Goal: Information Seeking & Learning: Understand process/instructions

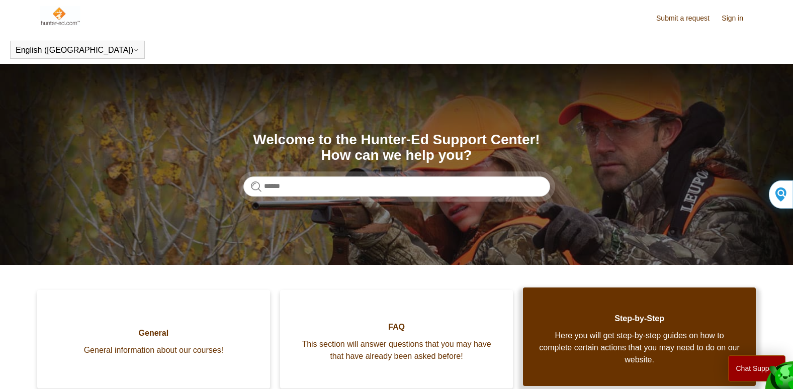
click at [626, 325] on link "Step-by-Step Here you will get step-by-step guides on how to complete certain a…" at bounding box center [639, 337] width 233 height 99
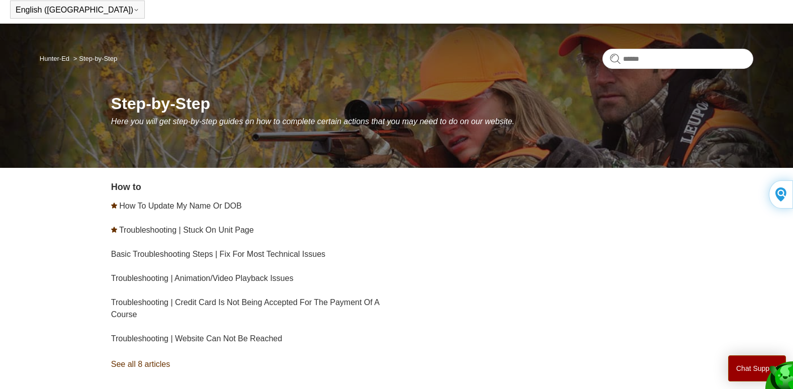
scroll to position [60, 0]
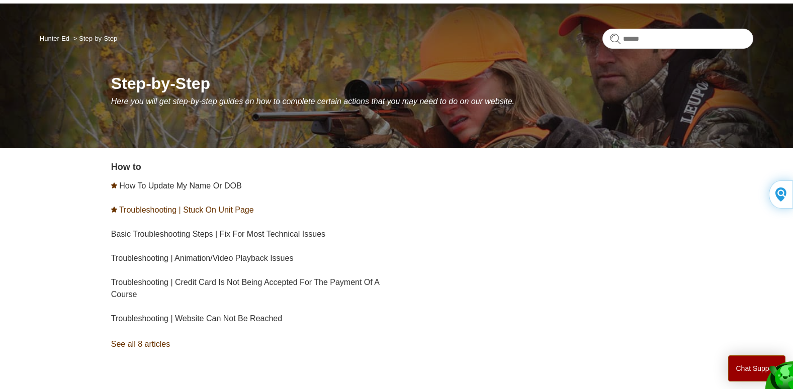
click at [170, 210] on link "Troubleshooting | Stuck On Unit Page" at bounding box center [186, 210] width 135 height 9
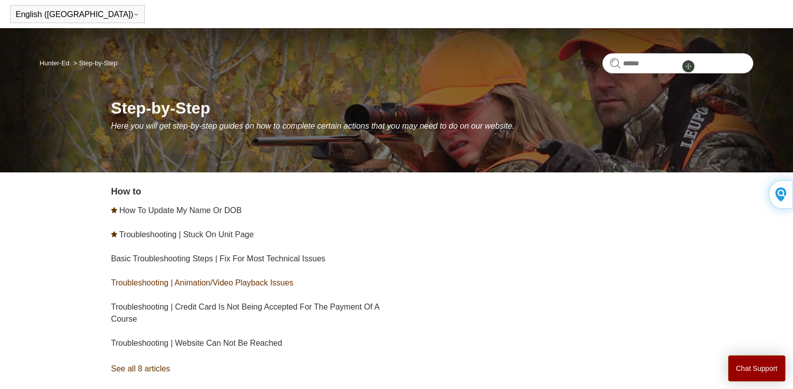
scroll to position [35, 0]
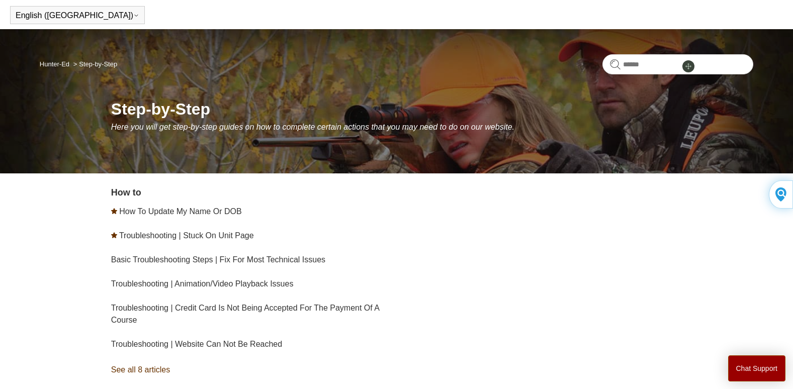
click at [130, 371] on link "See all 8 articles" at bounding box center [255, 369] width 289 height 27
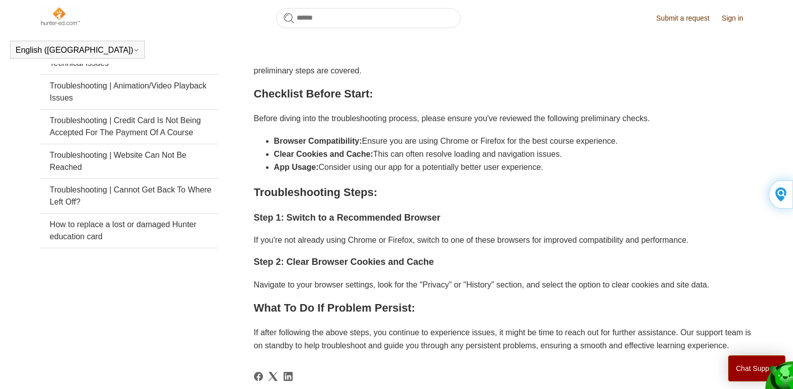
click at [790, 385] on img at bounding box center [781, 377] width 25 height 27
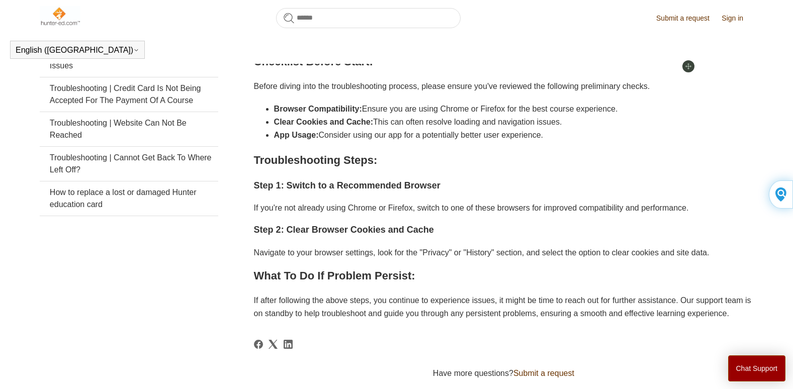
scroll to position [225, 0]
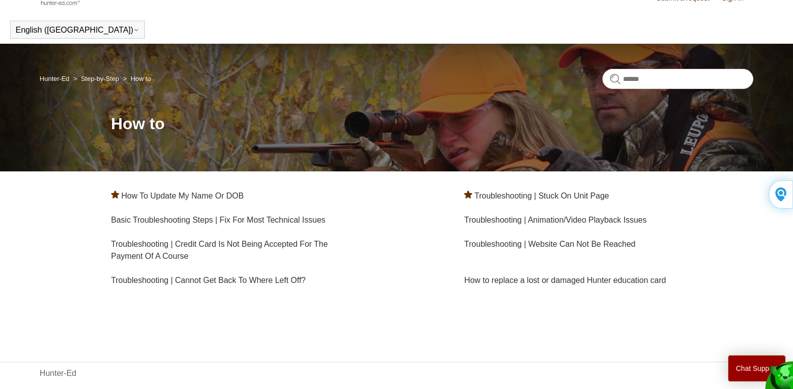
scroll to position [35, 0]
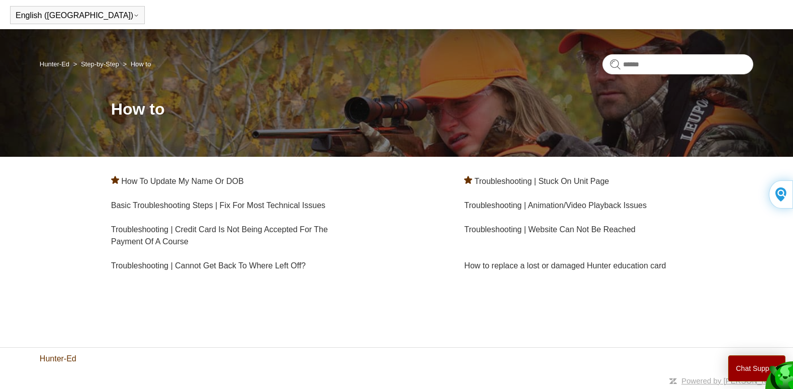
click at [55, 361] on link "Hunter-Ed" at bounding box center [58, 359] width 37 height 12
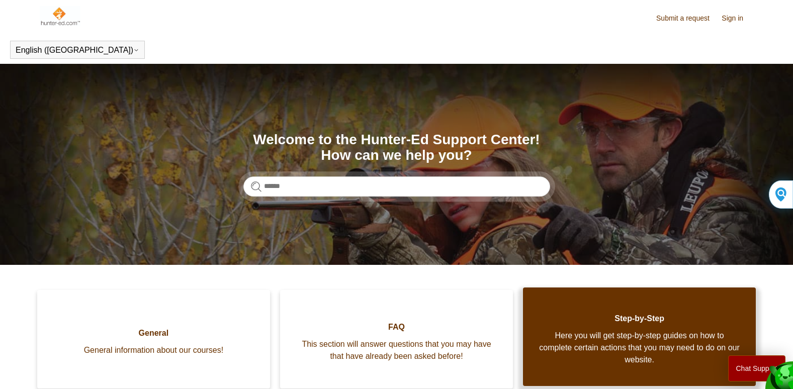
click at [610, 311] on link "Step-by-Step Here you will get step-by-step guides on how to complete certain a…" at bounding box center [639, 337] width 233 height 99
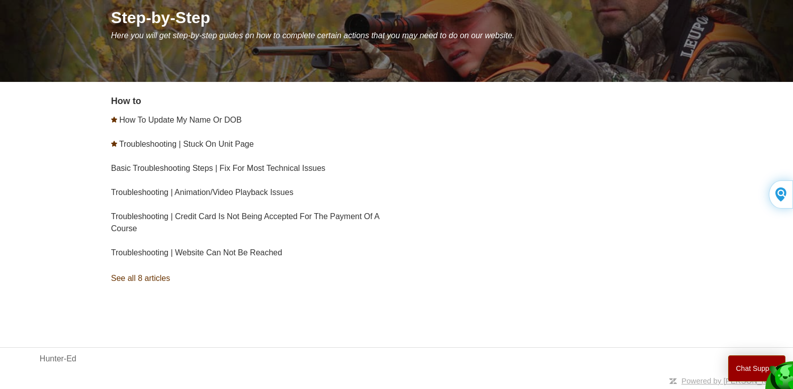
scroll to position [126, 0]
click at [168, 223] on li "Troubleshooting | Credit Card Is Not Being Accepted For The Payment Of A Course" at bounding box center [255, 223] width 289 height 36
click at [204, 216] on link "Troubleshooting | Credit Card Is Not Being Accepted For The Payment Of A Course" at bounding box center [245, 223] width 268 height 21
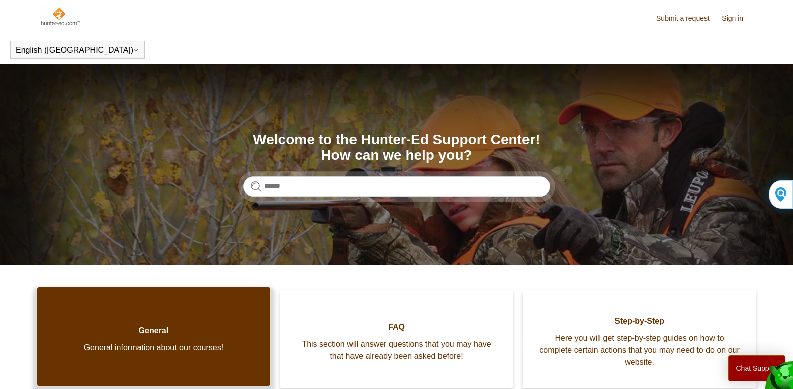
click at [144, 327] on span "General" at bounding box center [153, 331] width 203 height 12
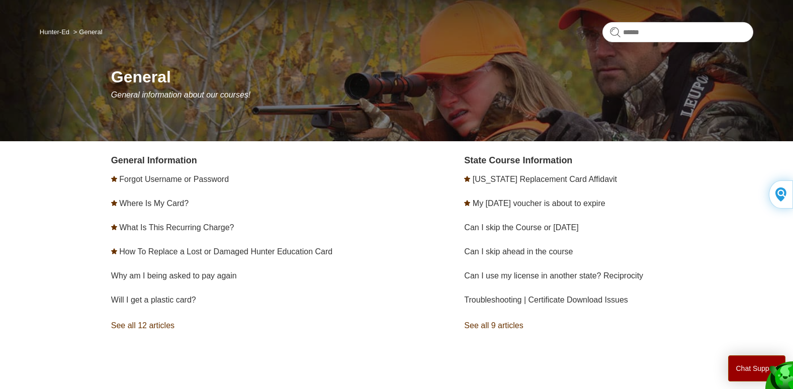
scroll to position [114, 0]
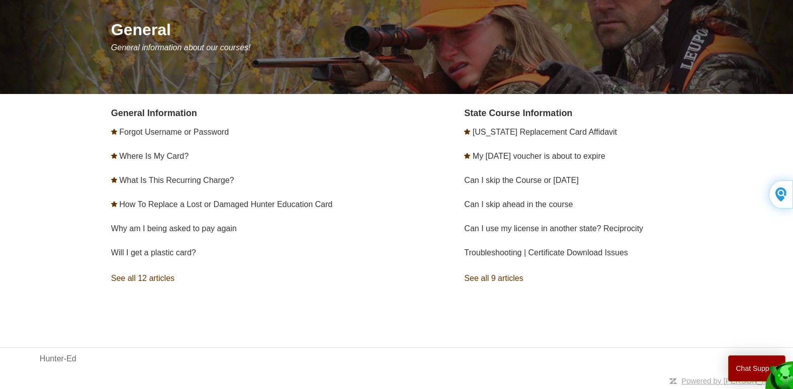
click at [166, 275] on link "See all 12 articles" at bounding box center [255, 278] width 289 height 27
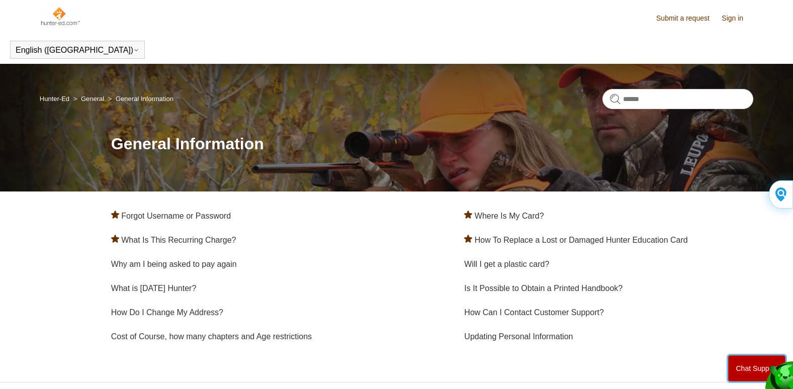
click at [738, 362] on button "Chat Support" at bounding box center [757, 368] width 58 height 26
click at [429, 340] on ul "Forgot Username or Password Where Is My Card? What Is This Recurring Charge? Ho…" at bounding box center [432, 276] width 642 height 145
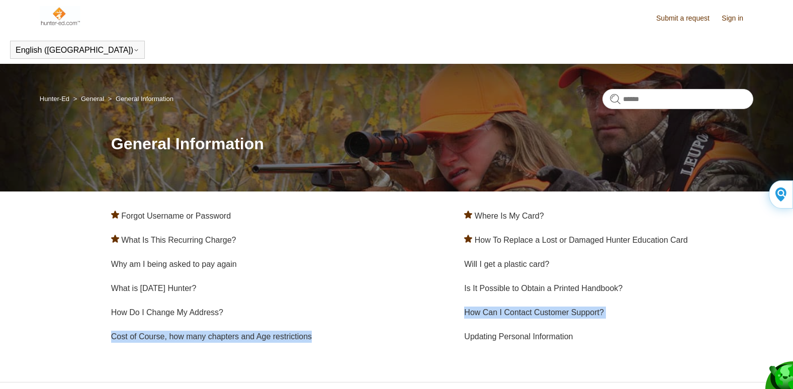
drag, startPoint x: 430, startPoint y: 339, endPoint x: 424, endPoint y: 309, distance: 30.3
click at [424, 309] on ul "Forgot Username or Password Where Is My Card? What Is This Recurring Charge? Ho…" at bounding box center [432, 276] width 642 height 145
